Goal: Check status: Check status

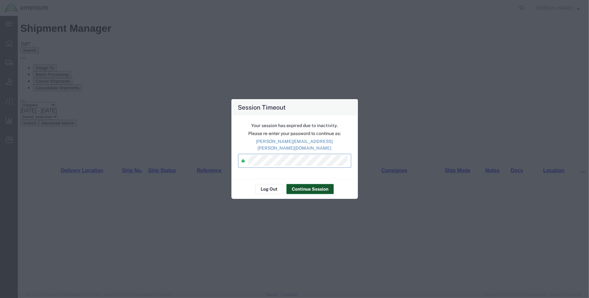
click at [300, 184] on button "Continue Session" at bounding box center [309, 189] width 47 height 10
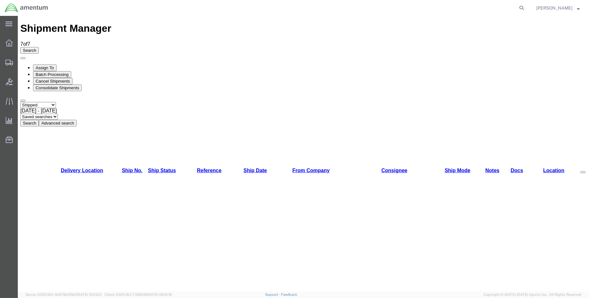
click at [39, 120] on button "Search" at bounding box center [29, 123] width 18 height 7
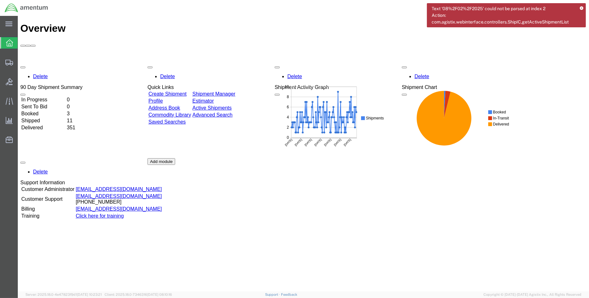
click at [581, 7] on icon at bounding box center [580, 8] width 3 height 3
